Goal: Download file/media

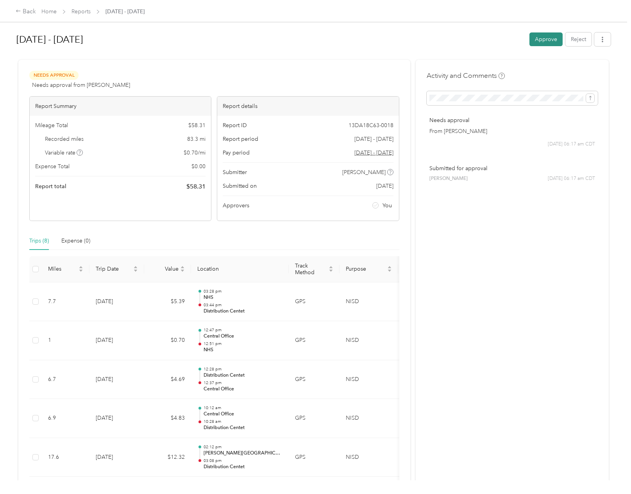
click at [544, 38] on button "Approve" at bounding box center [546, 39] width 33 height 14
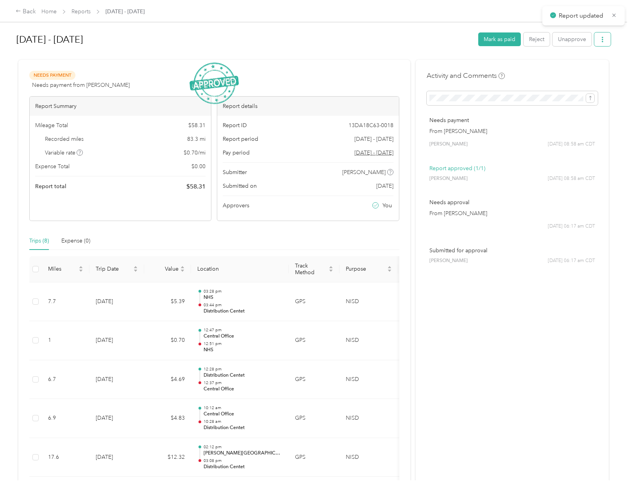
click at [600, 43] on button "button" at bounding box center [602, 39] width 16 height 14
click at [584, 66] on span "Download" at bounding box center [579, 68] width 26 height 8
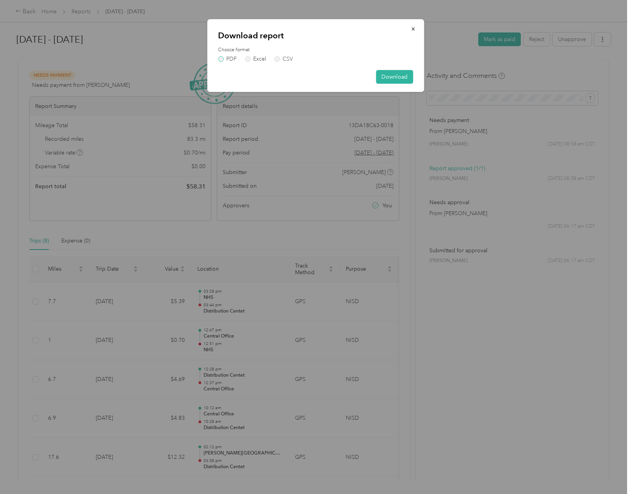
click at [223, 57] on label "PDF" at bounding box center [227, 58] width 19 height 5
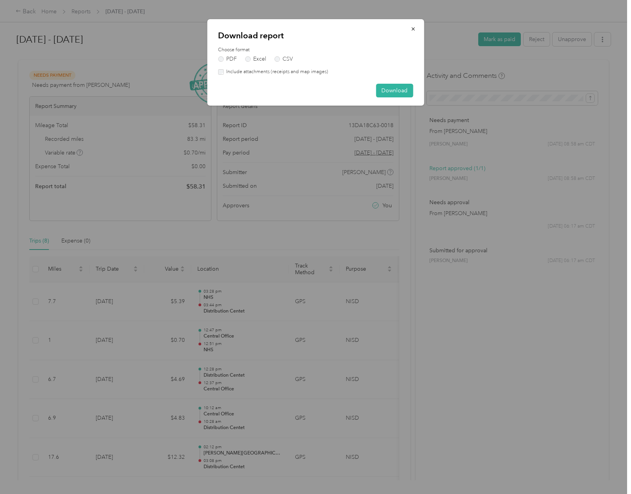
click at [319, 70] on label "Include attachments (receipts and map images)" at bounding box center [276, 71] width 105 height 7
click at [406, 91] on button "Download" at bounding box center [394, 91] width 37 height 14
